Goal: Information Seeking & Learning: Compare options

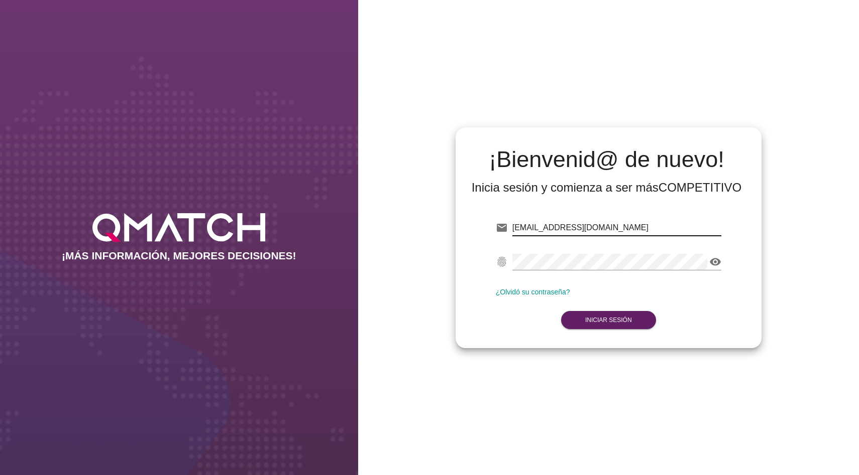
type input "[EMAIL_ADDRESS][DOMAIN_NAME]"
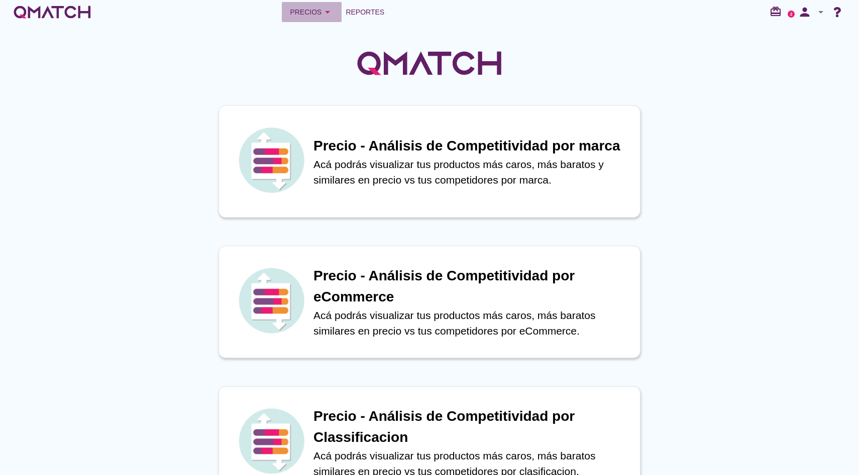
click at [323, 5] on button "Precios arrow_drop_down" at bounding box center [312, 12] width 60 height 20
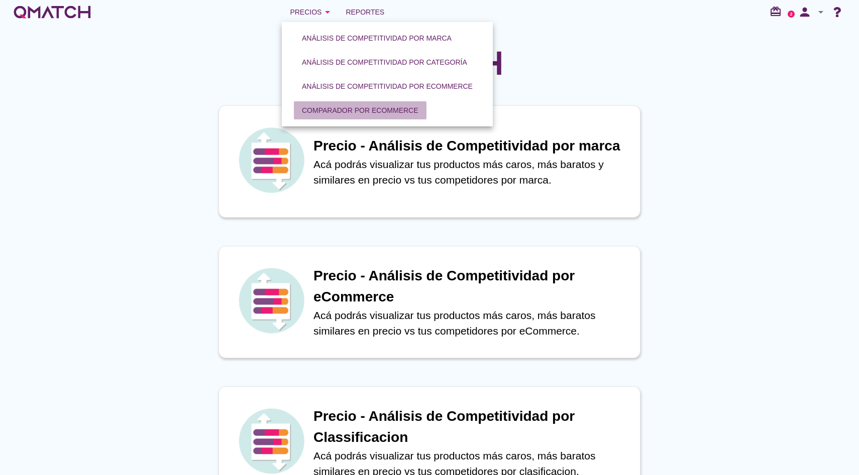
click at [318, 109] on div "Comparador por eCommerce" at bounding box center [360, 110] width 116 height 11
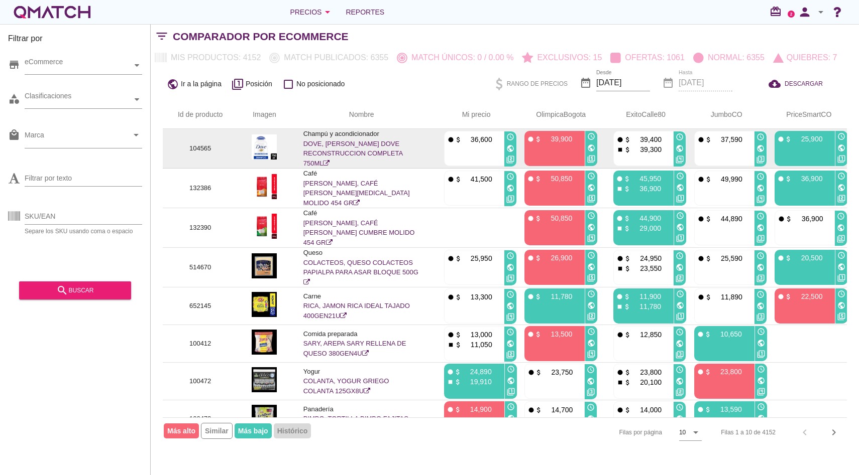
click at [359, 154] on link "DOVE, [PERSON_NAME] DOVE RECONSTRUCCION COMPLETA 750ML" at bounding box center [352, 153] width 99 height 27
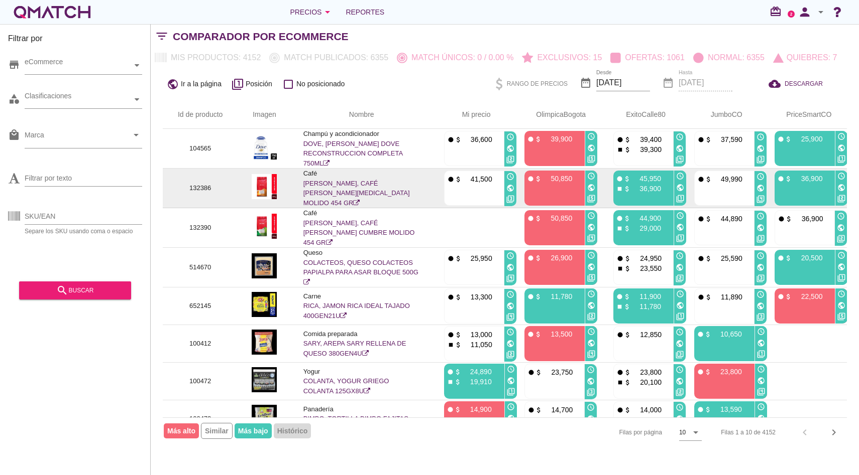
click at [336, 189] on link "[PERSON_NAME], CAFÉ [PERSON_NAME][MEDICAL_DATA] MOLIDO 454 GR" at bounding box center [356, 193] width 106 height 27
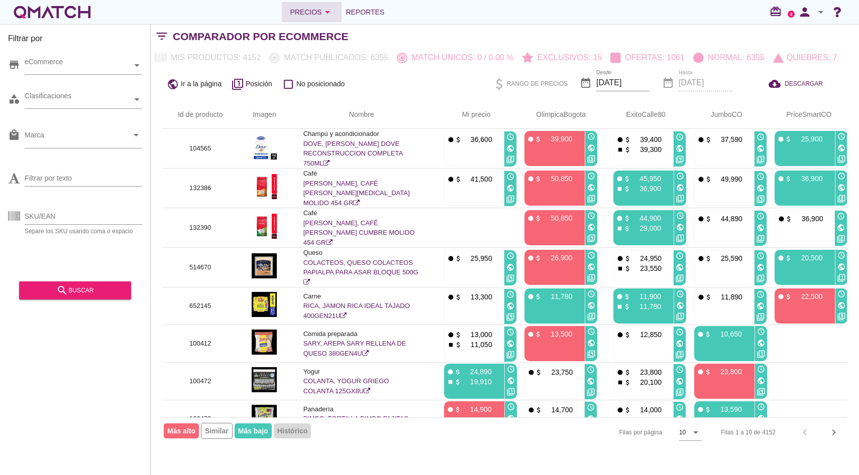
click at [310, 4] on button "Precios arrow_drop_down" at bounding box center [312, 12] width 60 height 20
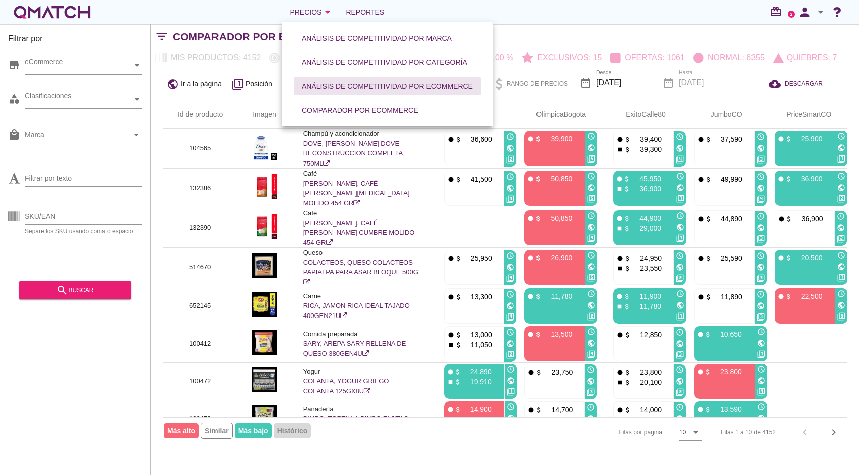
click at [404, 88] on div "Análisis de competitividad por eCommerce" at bounding box center [387, 86] width 171 height 11
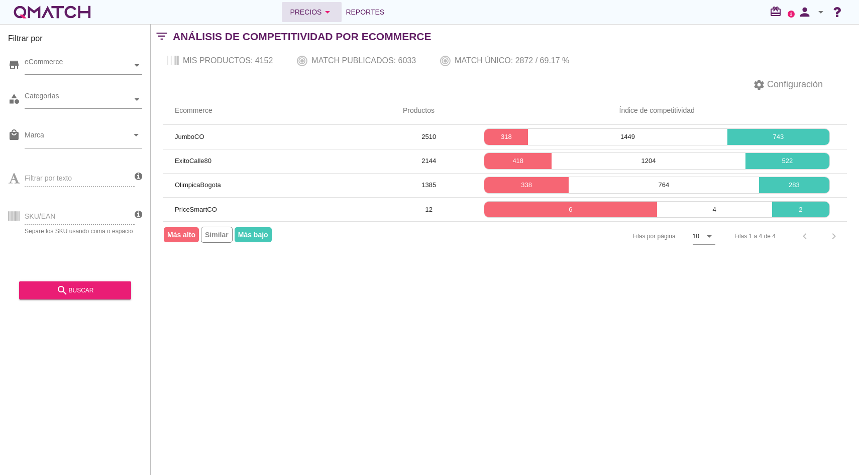
click at [284, 13] on button "Precios arrow_drop_down" at bounding box center [312, 12] width 60 height 20
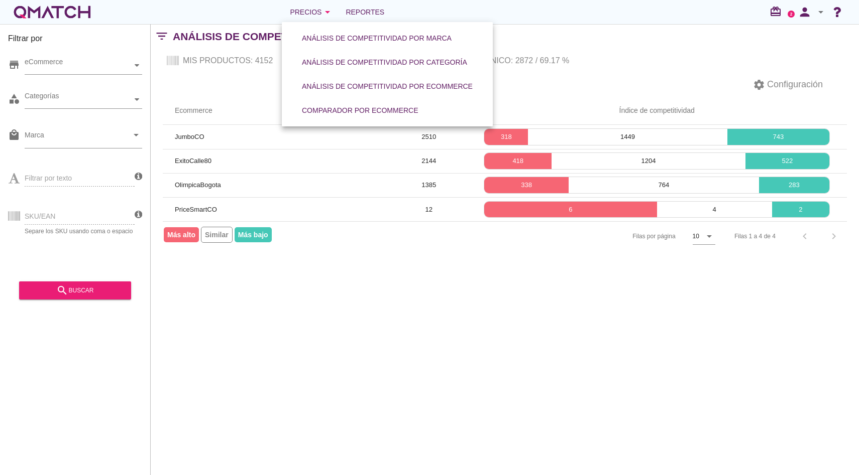
click at [219, 89] on div "settings Configuración" at bounding box center [505, 85] width 708 height 24
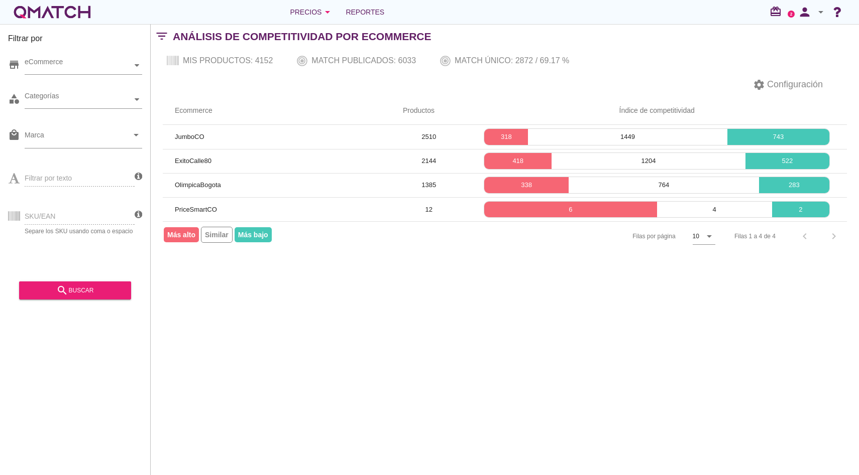
click at [319, 24] on div "Precios arrow_drop_down Reportes redeem 2 person arrow_drop_down Filtrar por st…" at bounding box center [429, 237] width 859 height 475
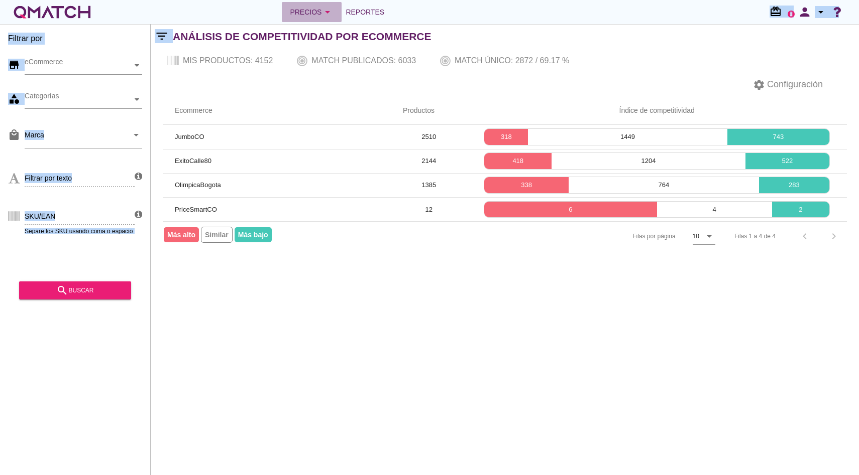
click at [321, 22] on button "Precios arrow_drop_down" at bounding box center [312, 12] width 60 height 20
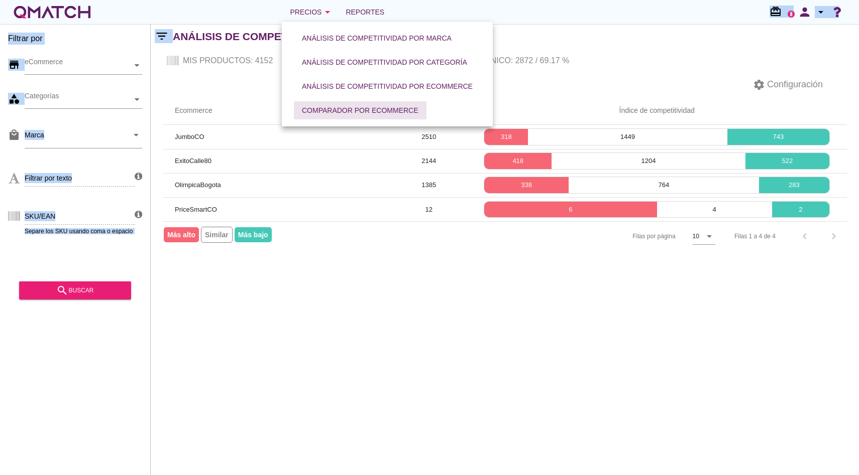
click at [325, 107] on div "Comparador por eCommerce" at bounding box center [360, 110] width 116 height 11
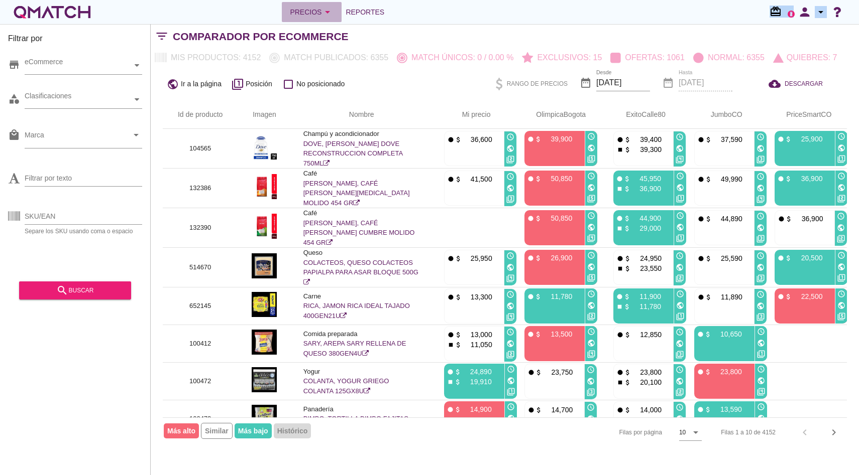
click at [322, 14] on icon "arrow_drop_down" at bounding box center [327, 12] width 12 height 12
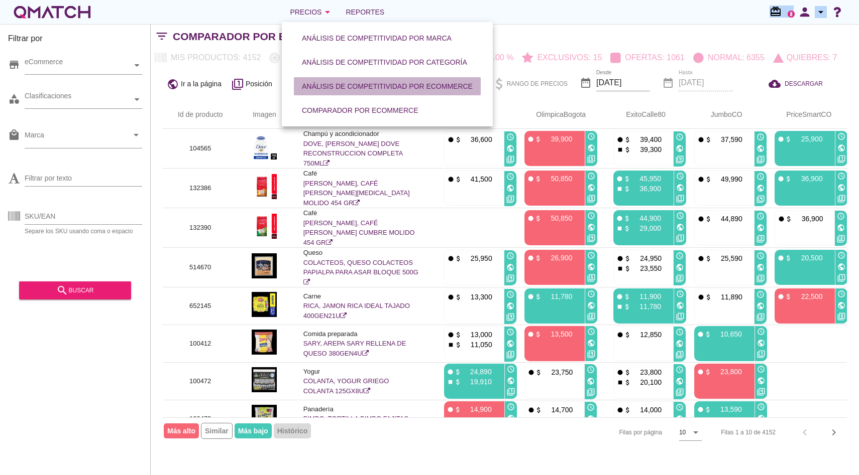
click at [362, 88] on div "Análisis de competitividad por eCommerce" at bounding box center [387, 86] width 171 height 11
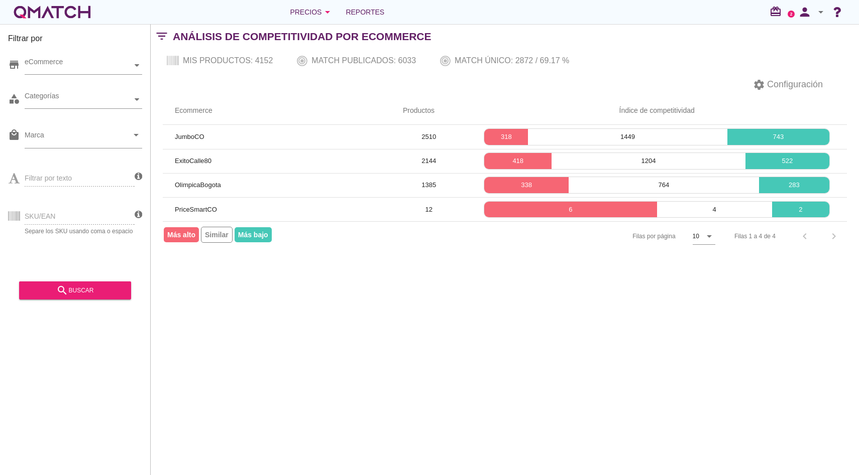
click at [318, 22] on div "Precios arrow_drop_down Reportes redeem 2 person arrow_drop_down" at bounding box center [429, 12] width 859 height 24
click at [321, 18] on button "Precios arrow_drop_down" at bounding box center [312, 12] width 60 height 20
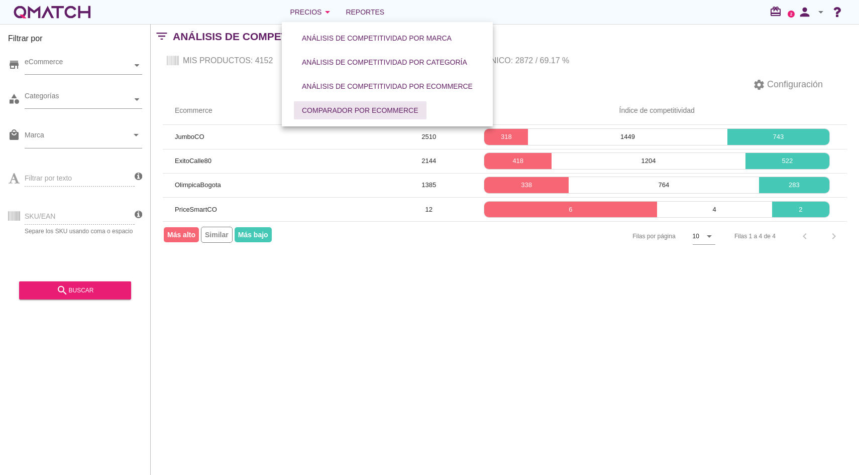
click at [333, 107] on div "Comparador por eCommerce" at bounding box center [360, 110] width 116 height 11
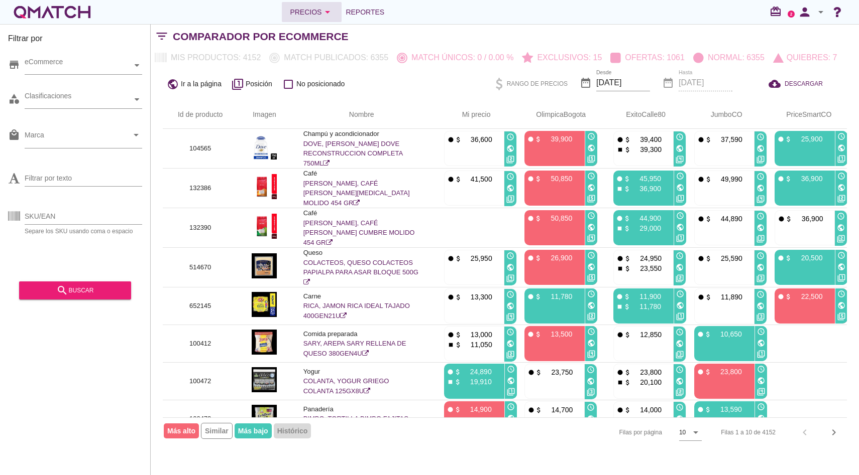
click at [332, 12] on icon "arrow_drop_down" at bounding box center [327, 12] width 12 height 12
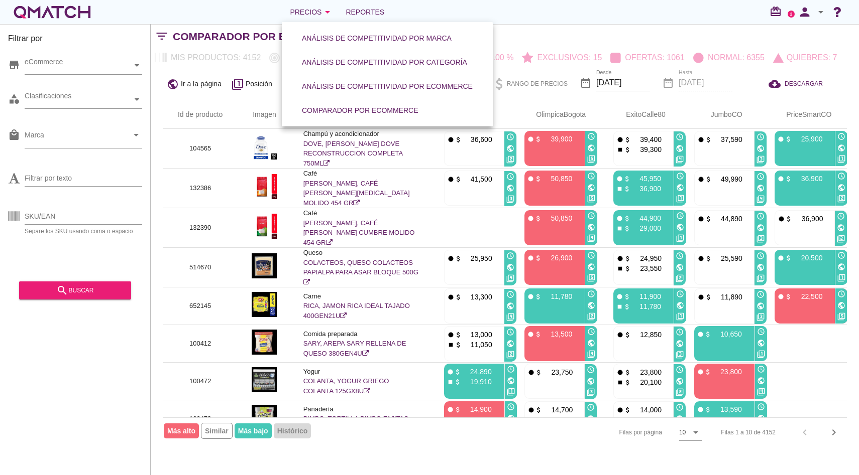
click at [666, 16] on div "Precios arrow_drop_down Reportes redeem 2 person arrow_drop_down" at bounding box center [429, 12] width 834 height 20
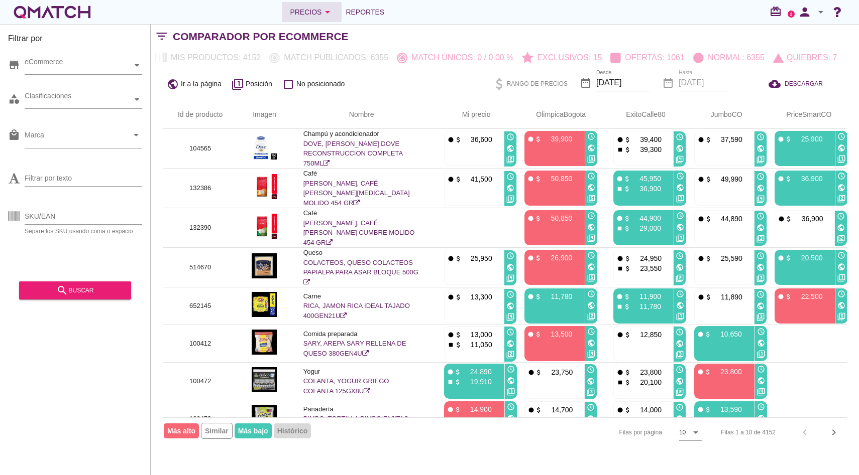
click at [301, 12] on div "Precios arrow_drop_down" at bounding box center [312, 12] width 44 height 12
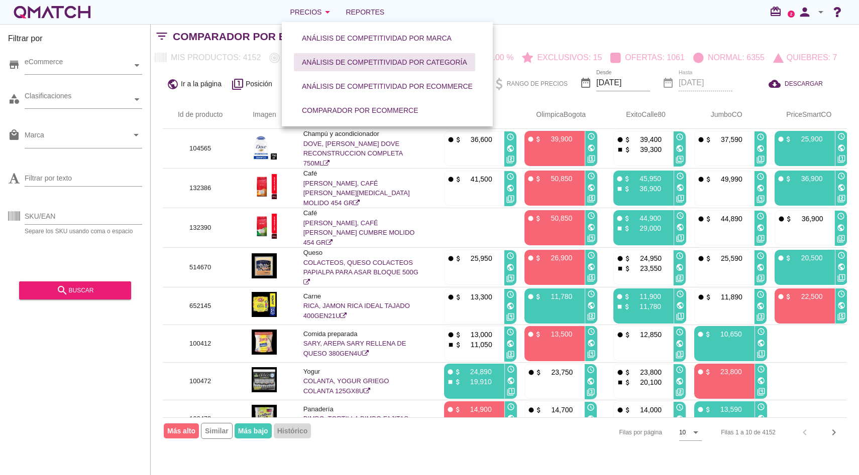
click at [358, 69] on button "Análisis de competitividad por categoría" at bounding box center [384, 62] width 181 height 18
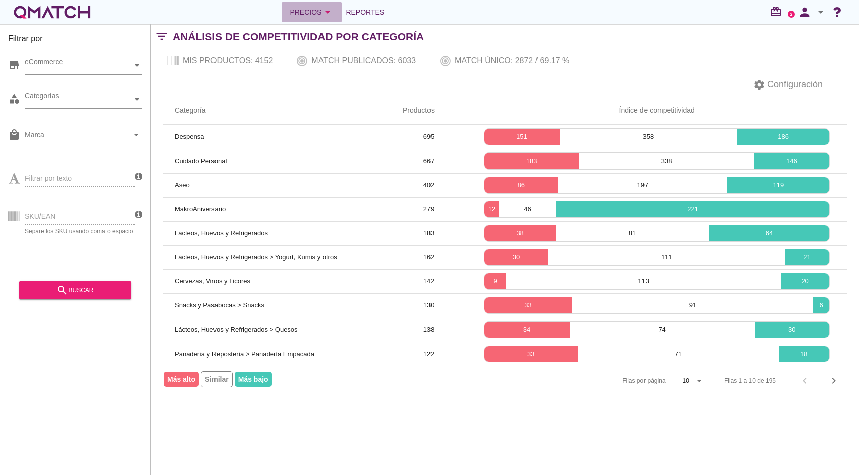
click at [306, 14] on div "Precios arrow_drop_down" at bounding box center [312, 12] width 44 height 12
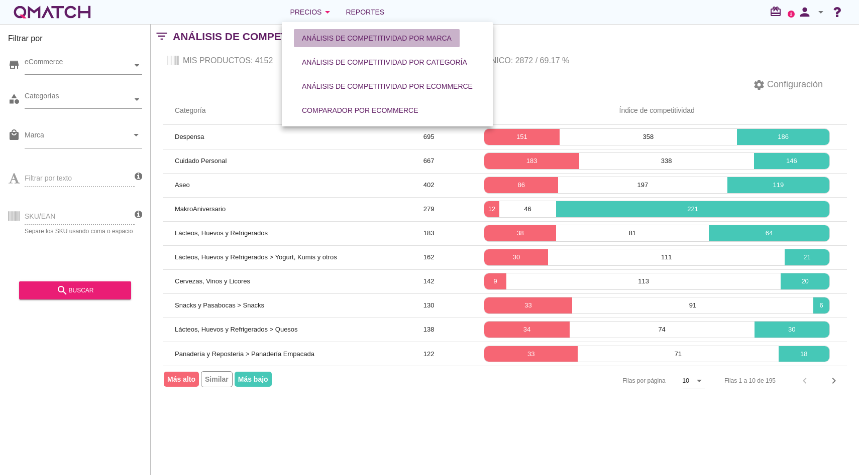
click at [355, 40] on div "Análisis de competitividad por marca" at bounding box center [377, 38] width 150 height 11
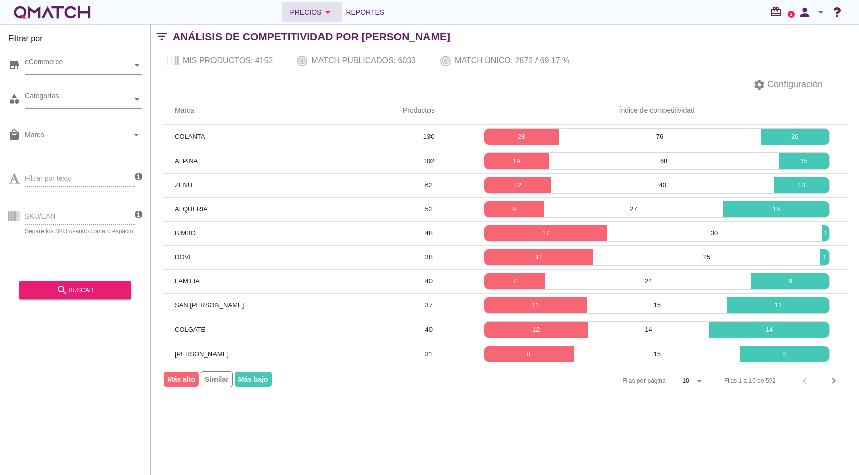
click at [311, 12] on div "Precios arrow_drop_down" at bounding box center [312, 12] width 44 height 12
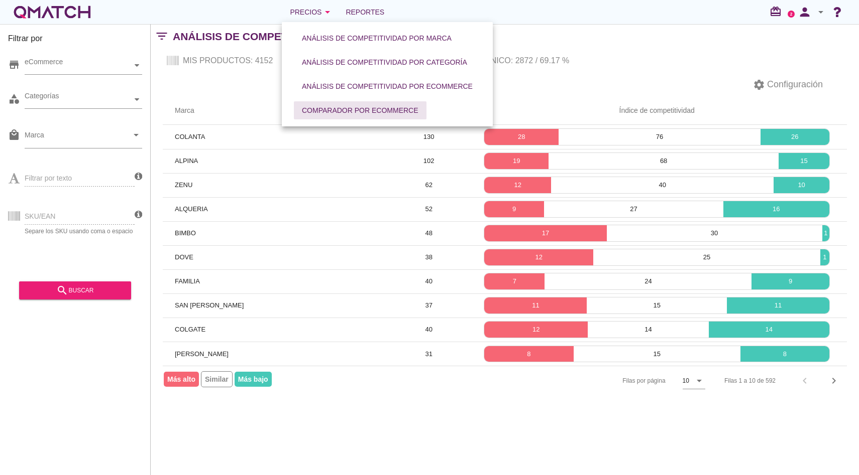
click at [344, 108] on div "Comparador por eCommerce" at bounding box center [360, 110] width 116 height 11
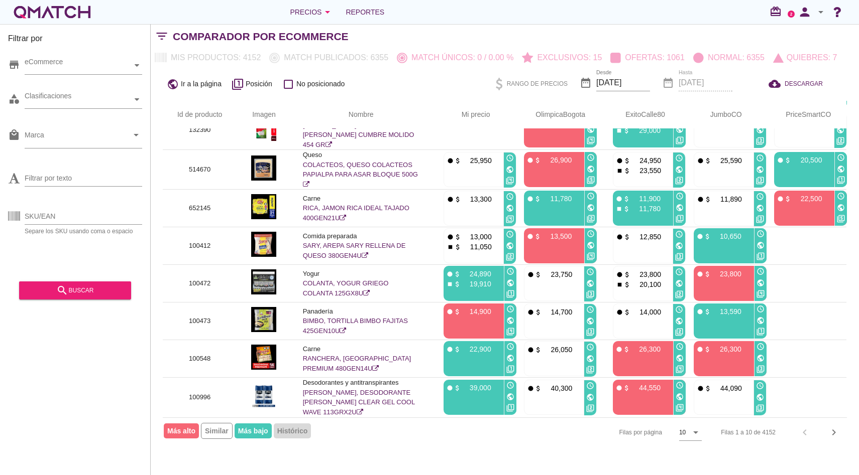
scroll to position [0, 1]
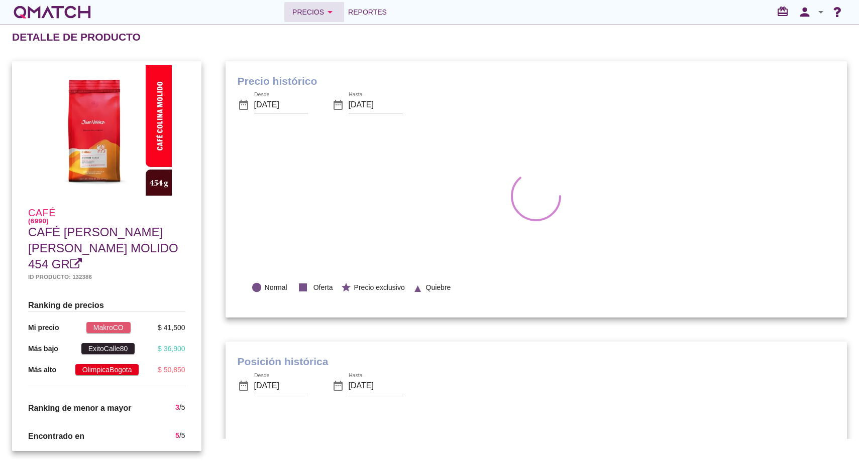
click at [333, 17] on icon "arrow_drop_down" at bounding box center [330, 12] width 12 height 12
